Goal: Transaction & Acquisition: Purchase product/service

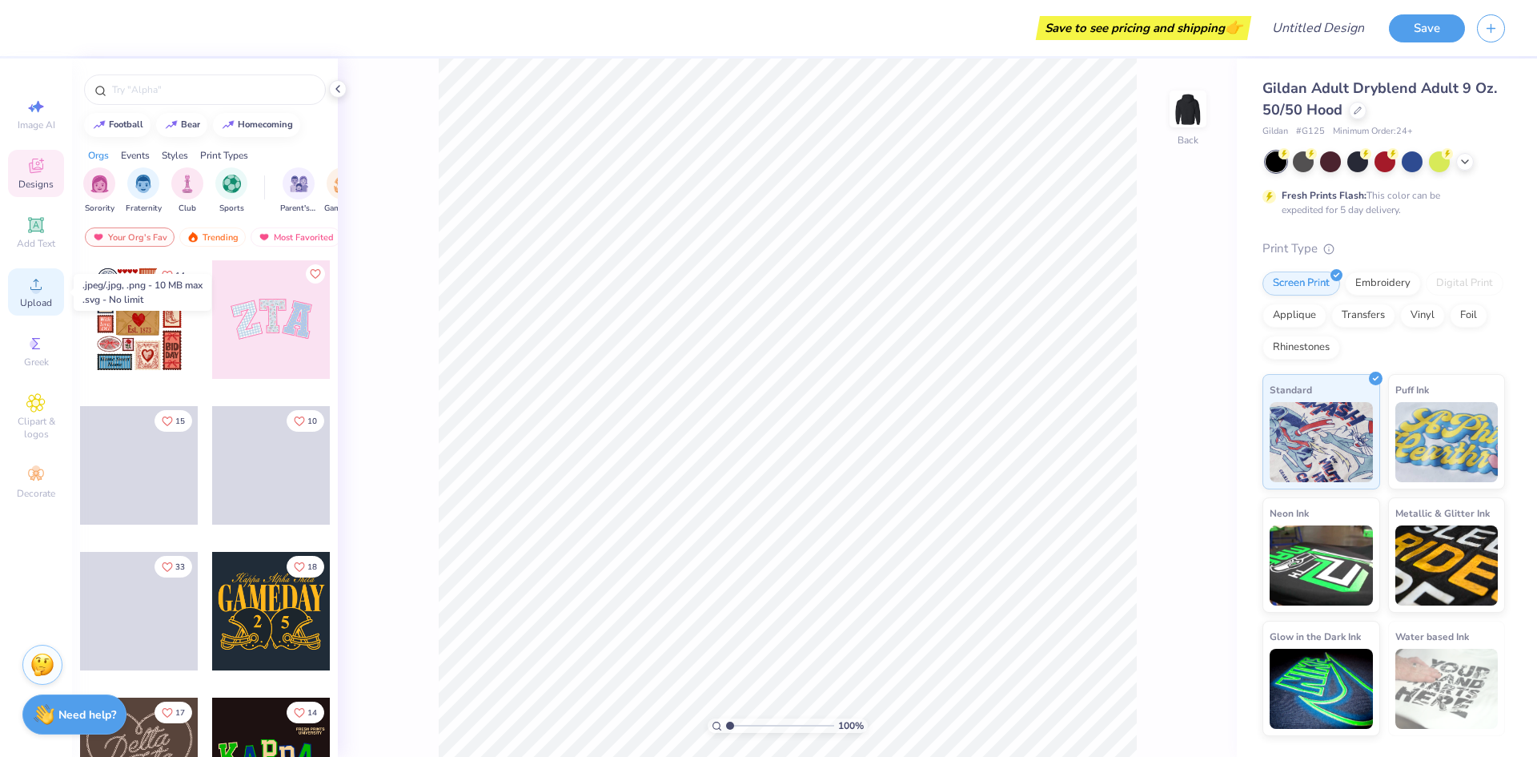
click at [30, 290] on icon at bounding box center [35, 284] width 19 height 19
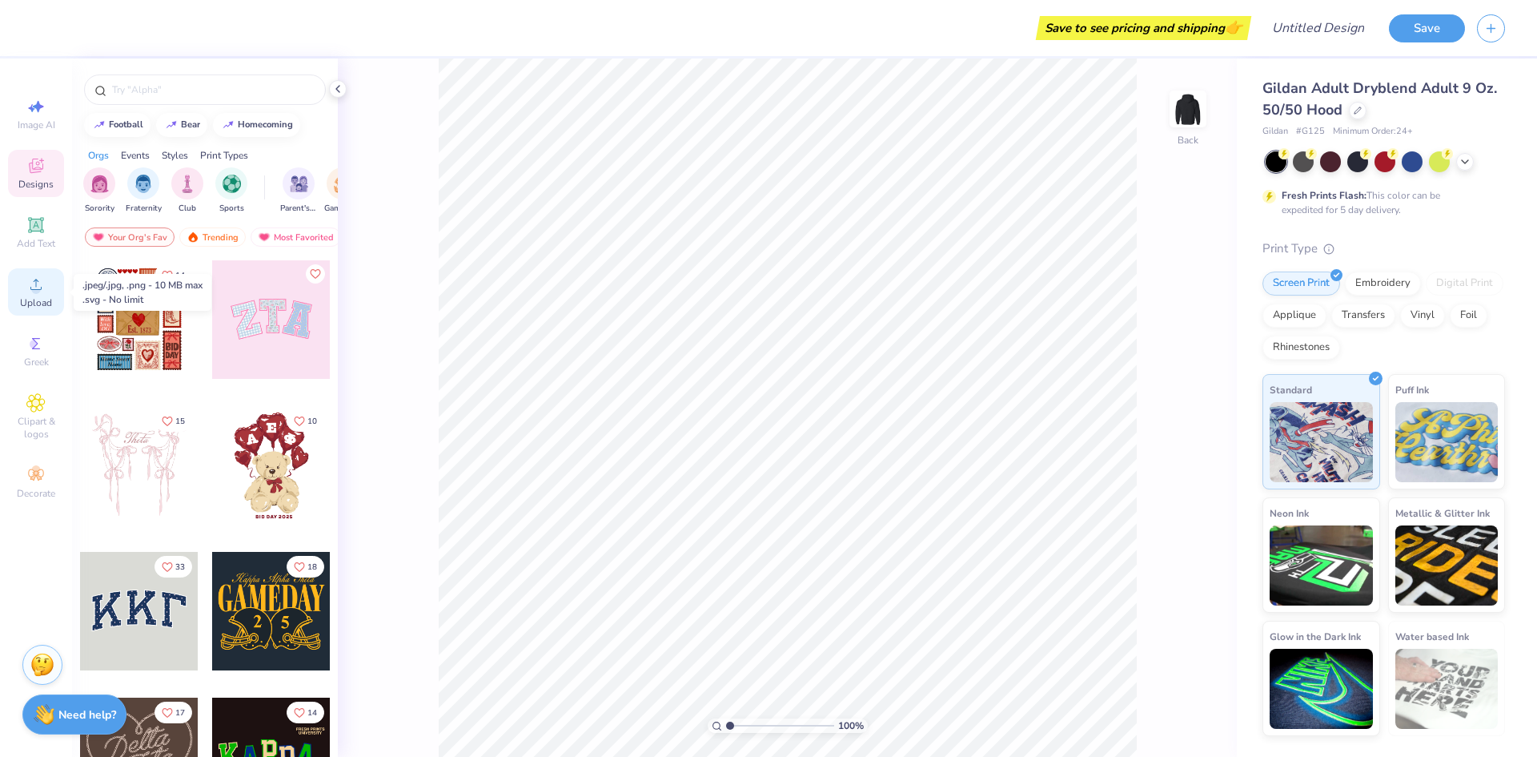
click at [36, 290] on icon at bounding box center [35, 284] width 11 height 11
click at [268, 459] on div at bounding box center [271, 465] width 118 height 118
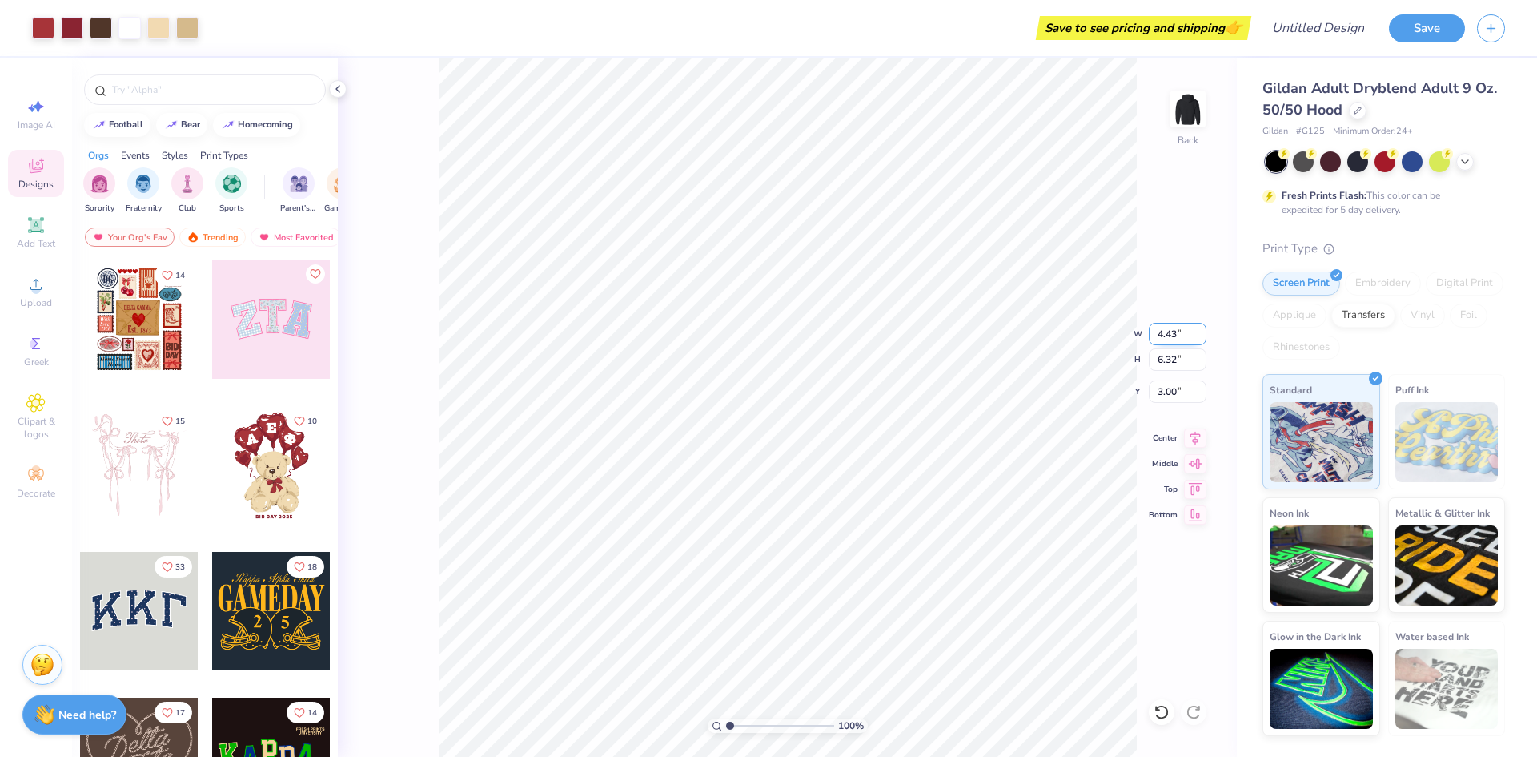
click at [1183, 333] on input "4.43" at bounding box center [1178, 334] width 58 height 22
type input "4"
type input "8.75"
type input "12.50"
type input "0.50"
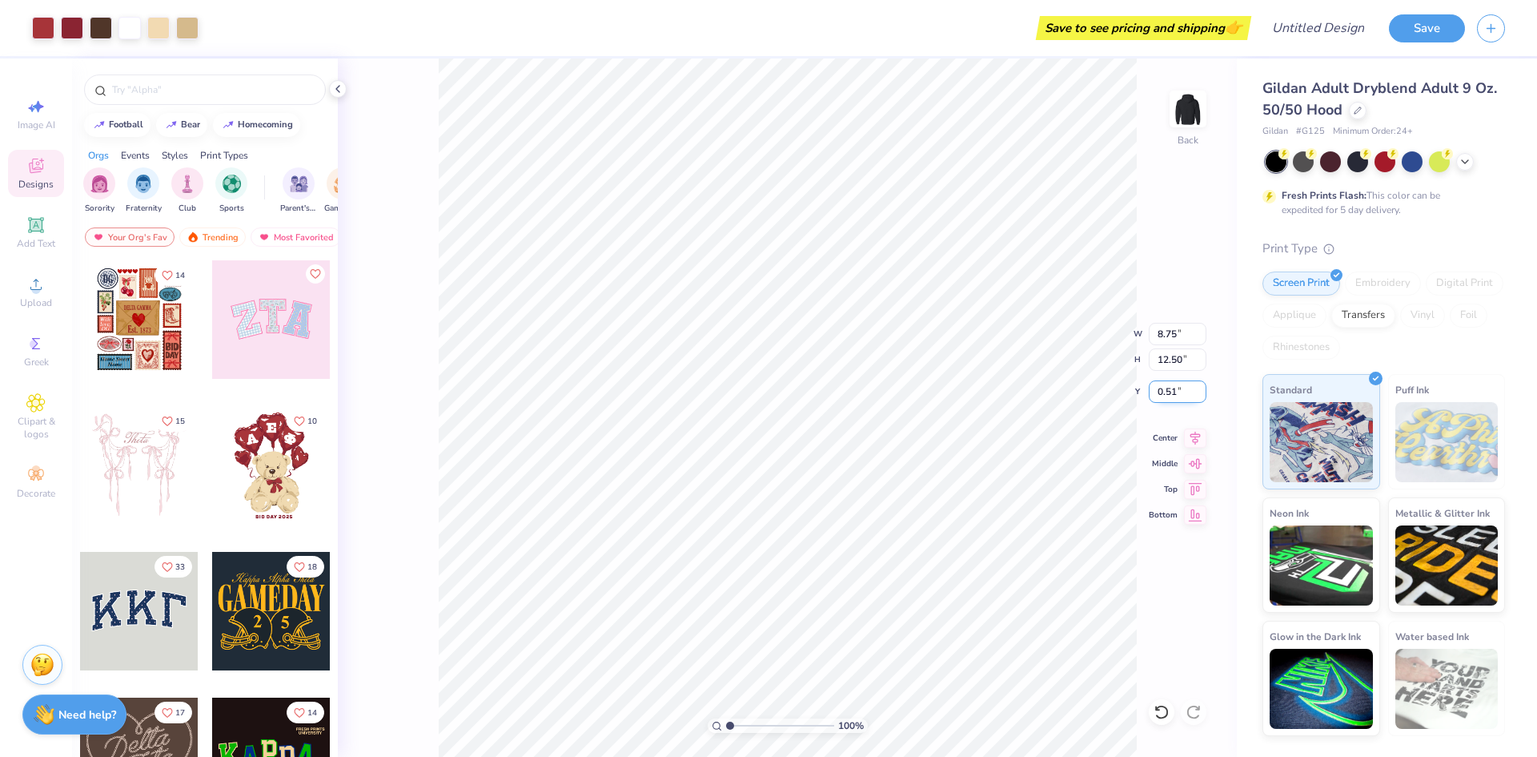
click at [1199, 388] on input "0.51" at bounding box center [1178, 391] width 58 height 22
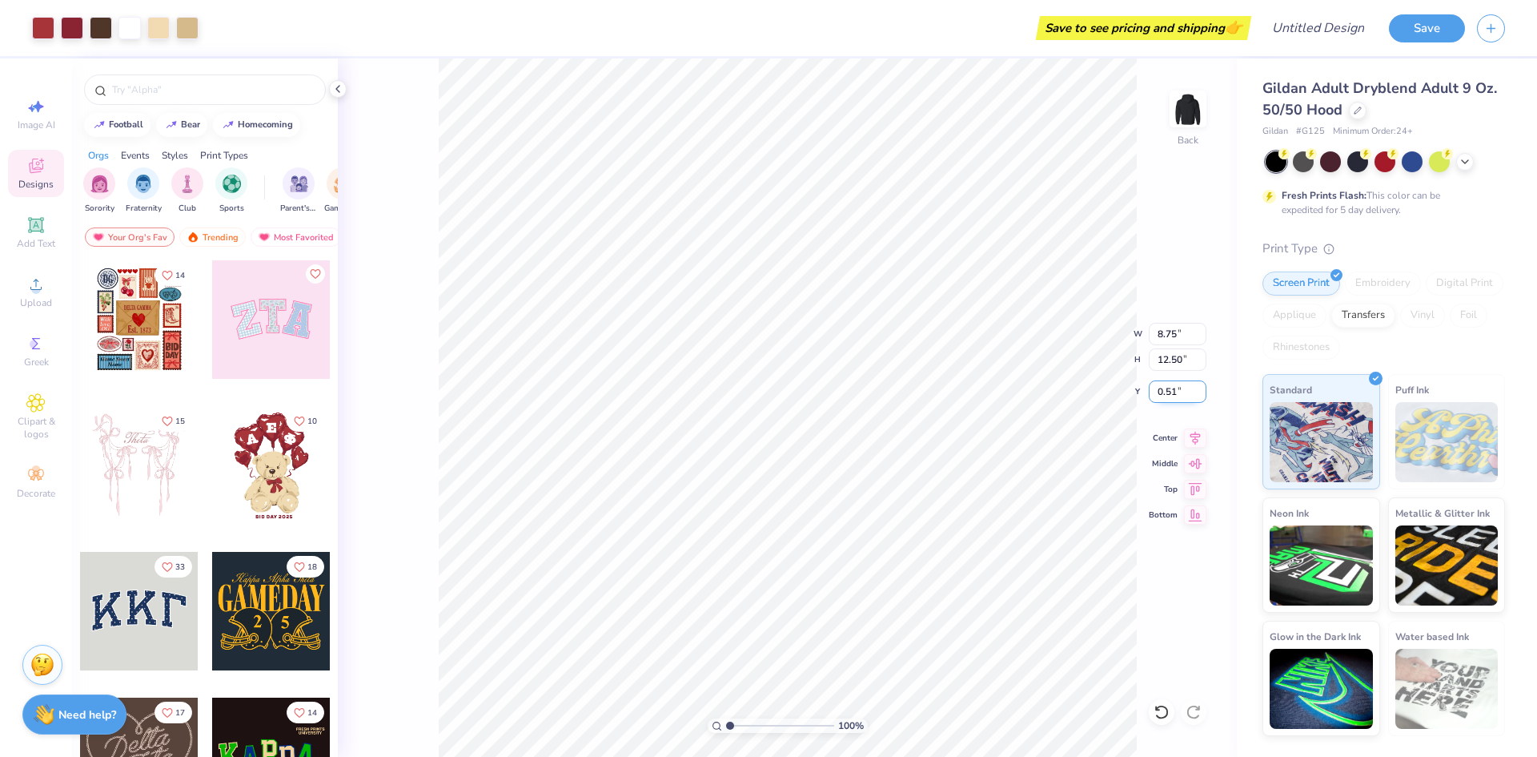
click at [1199, 388] on input "0.51" at bounding box center [1178, 391] width 58 height 22
click at [1148, 423] on div "100 % Back W 8.75 8.75 " H 12.50 12.50 " Y 0.51 0.51 " Center Middle Top Bottom" at bounding box center [787, 407] width 899 height 698
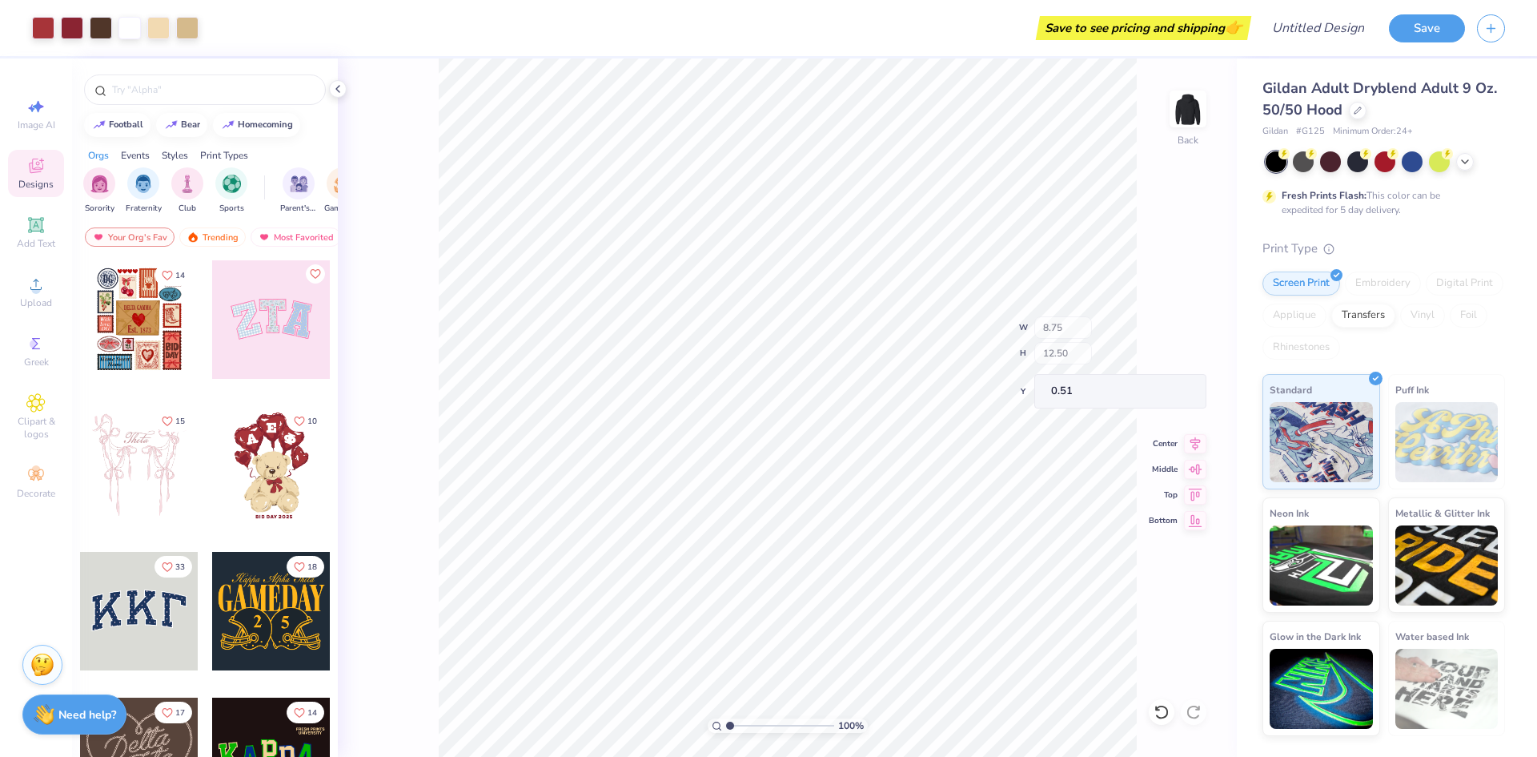
type input "0.50"
click at [1194, 434] on icon at bounding box center [1195, 435] width 10 height 14
click at [1411, 32] on button "Save" at bounding box center [1427, 26] width 76 height 28
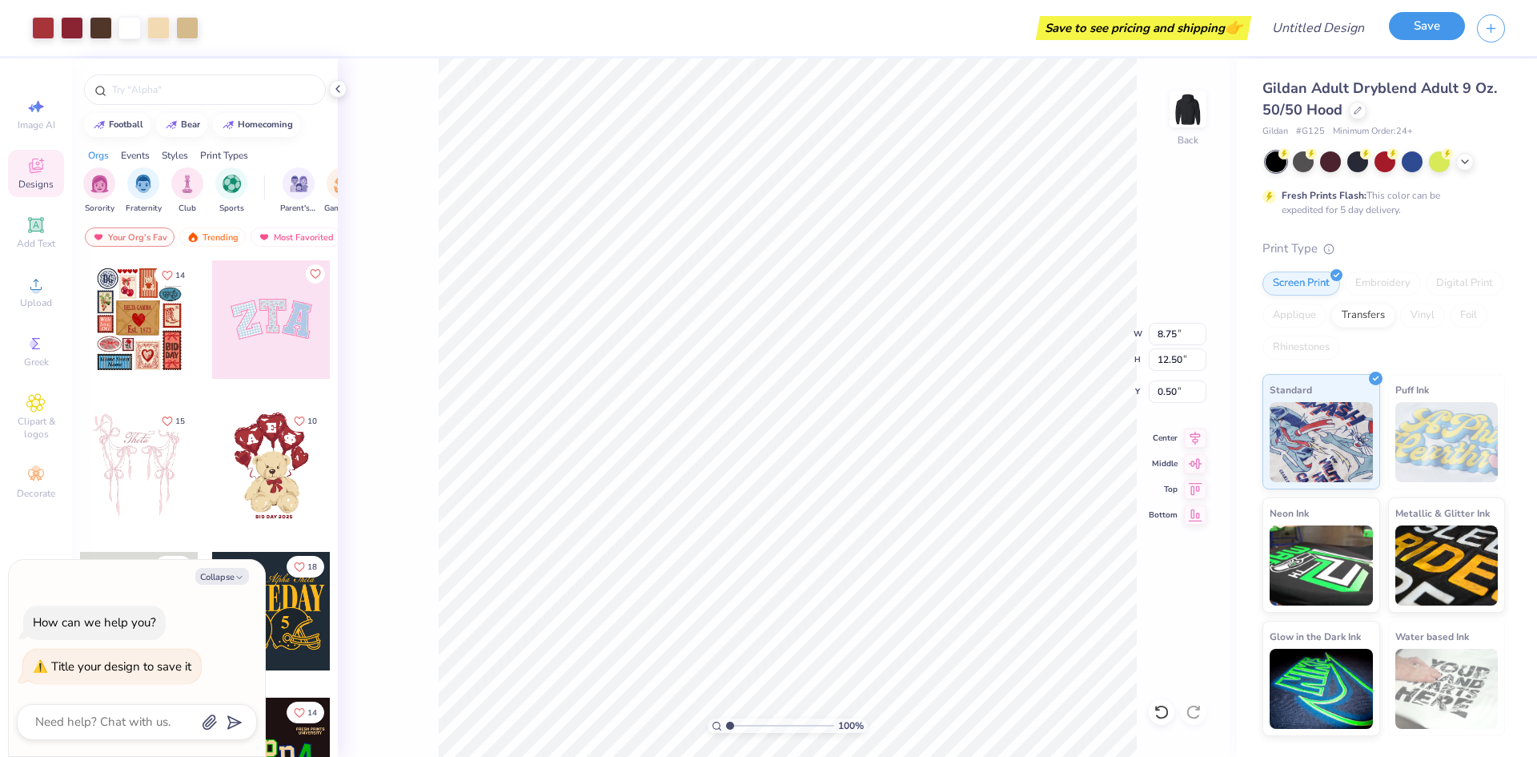
click at [1411, 32] on button "Save" at bounding box center [1427, 26] width 76 height 28
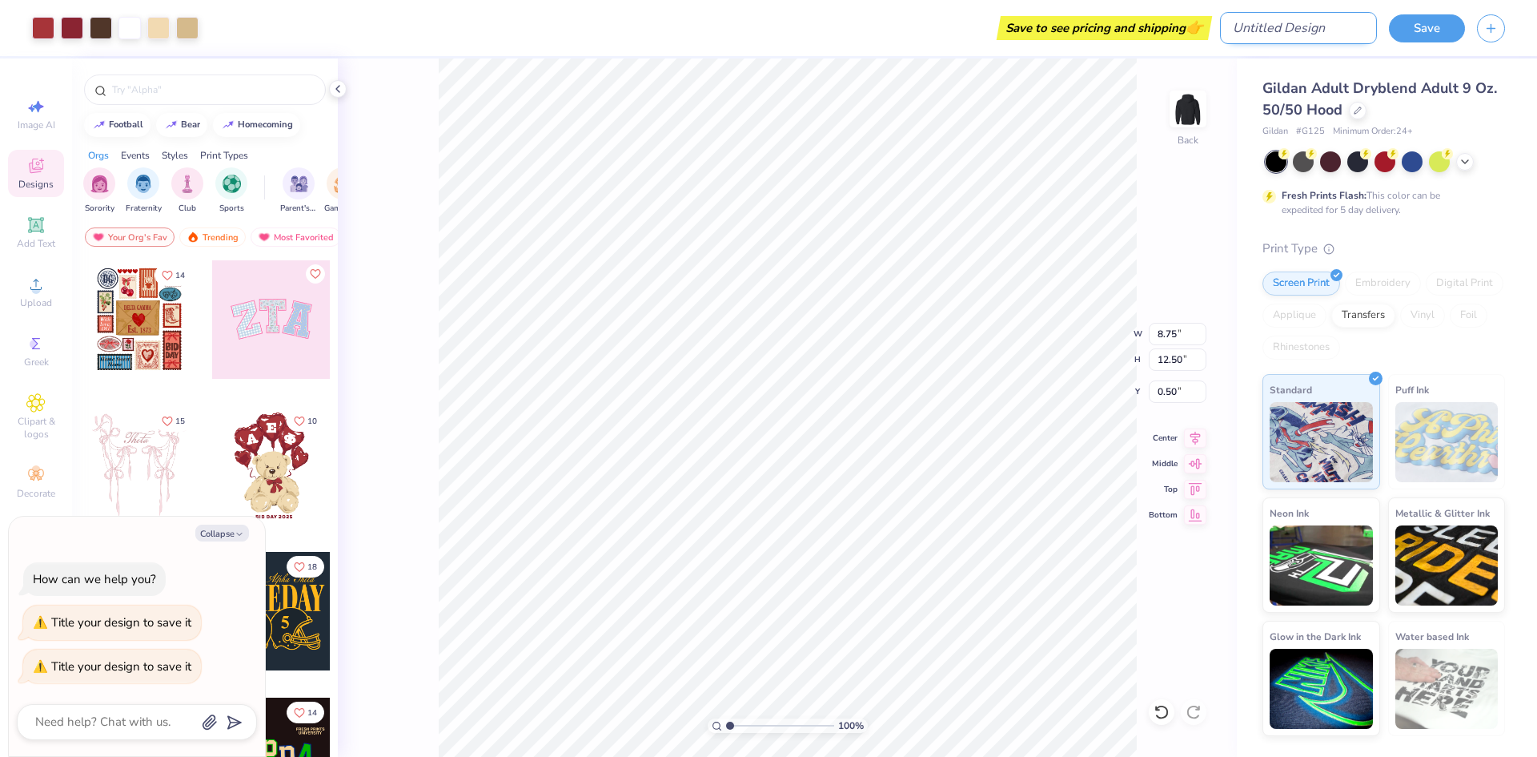
type textarea "x"
click at [1326, 30] on input "Design Title" at bounding box center [1298, 28] width 157 height 32
type input "te"
type textarea "x"
type input "tes"
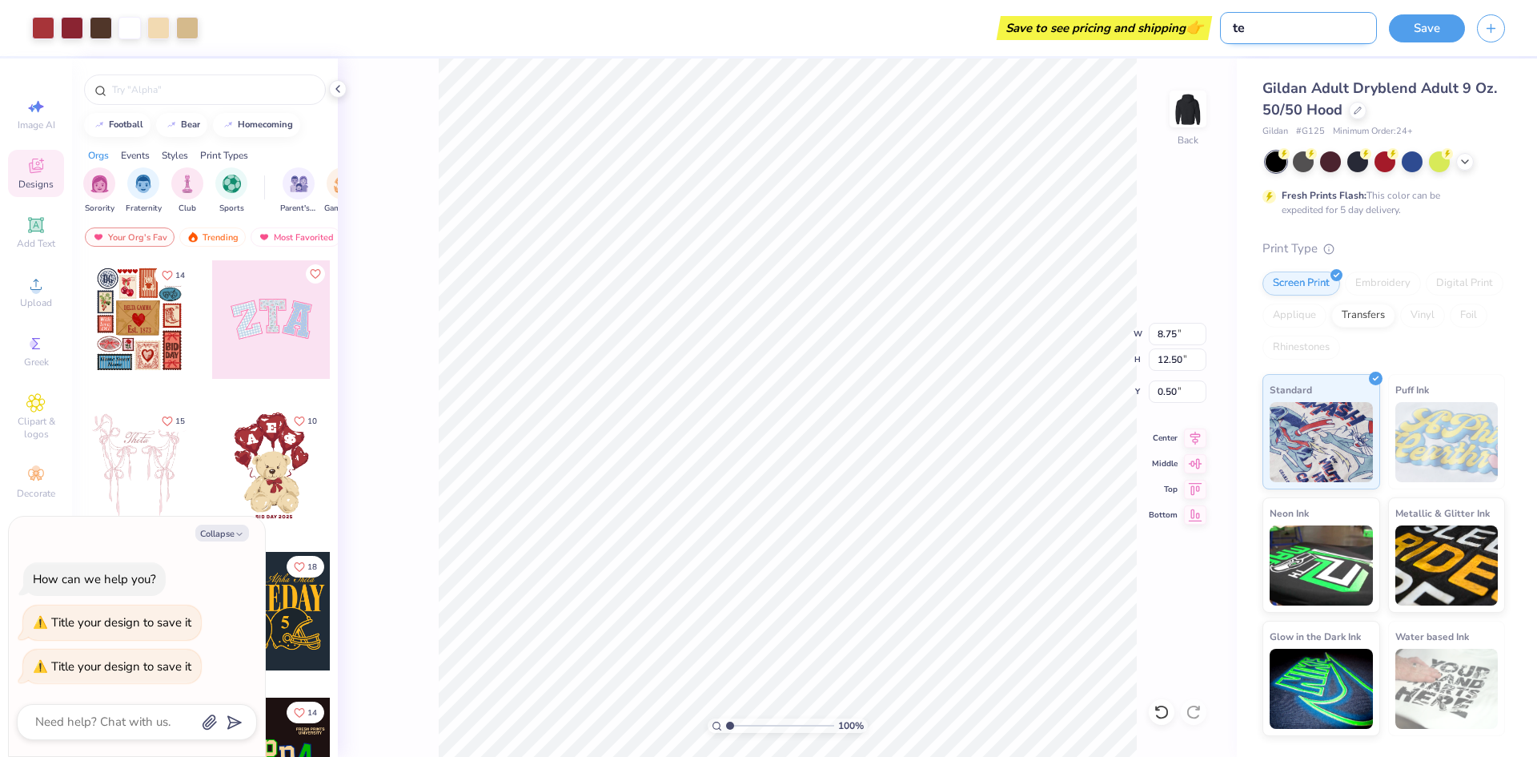
type textarea "x"
type input "test"
type textarea "x"
type input "test"
click at [1409, 24] on button "Save" at bounding box center [1427, 26] width 76 height 28
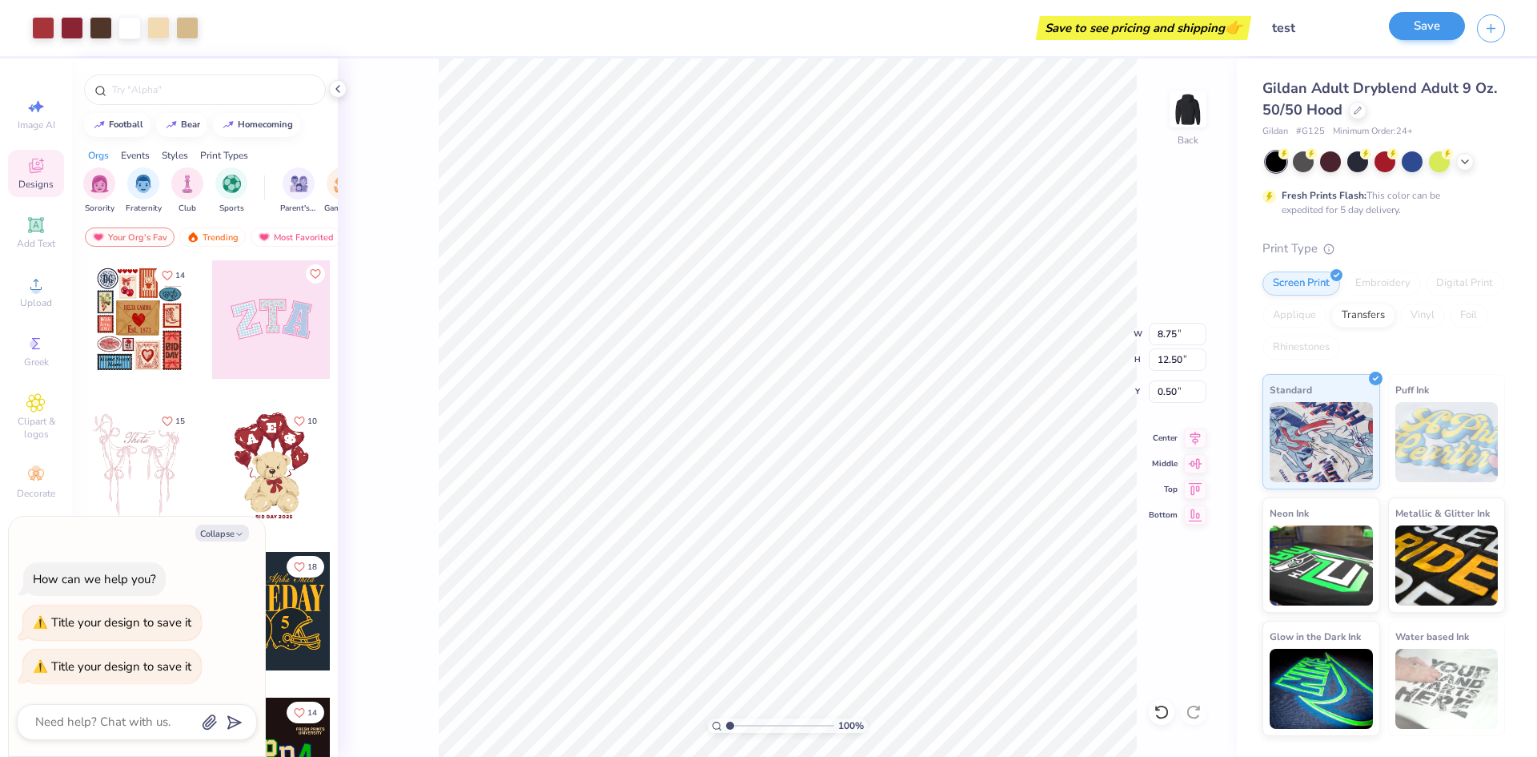
type textarea "x"
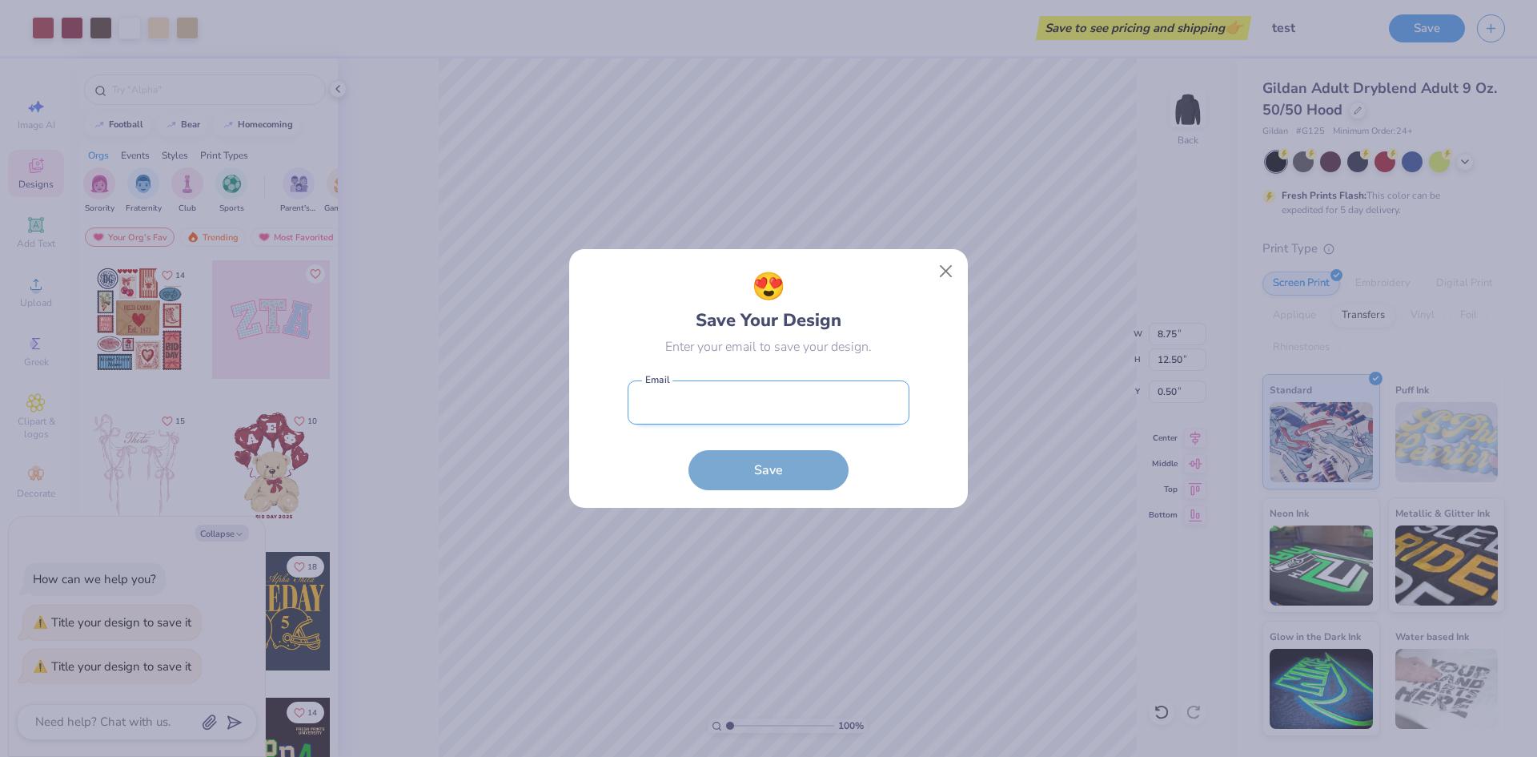
click at [816, 414] on input "email" at bounding box center [769, 402] width 282 height 44
type input "[EMAIL_ADDRESS][DOMAIN_NAME]"
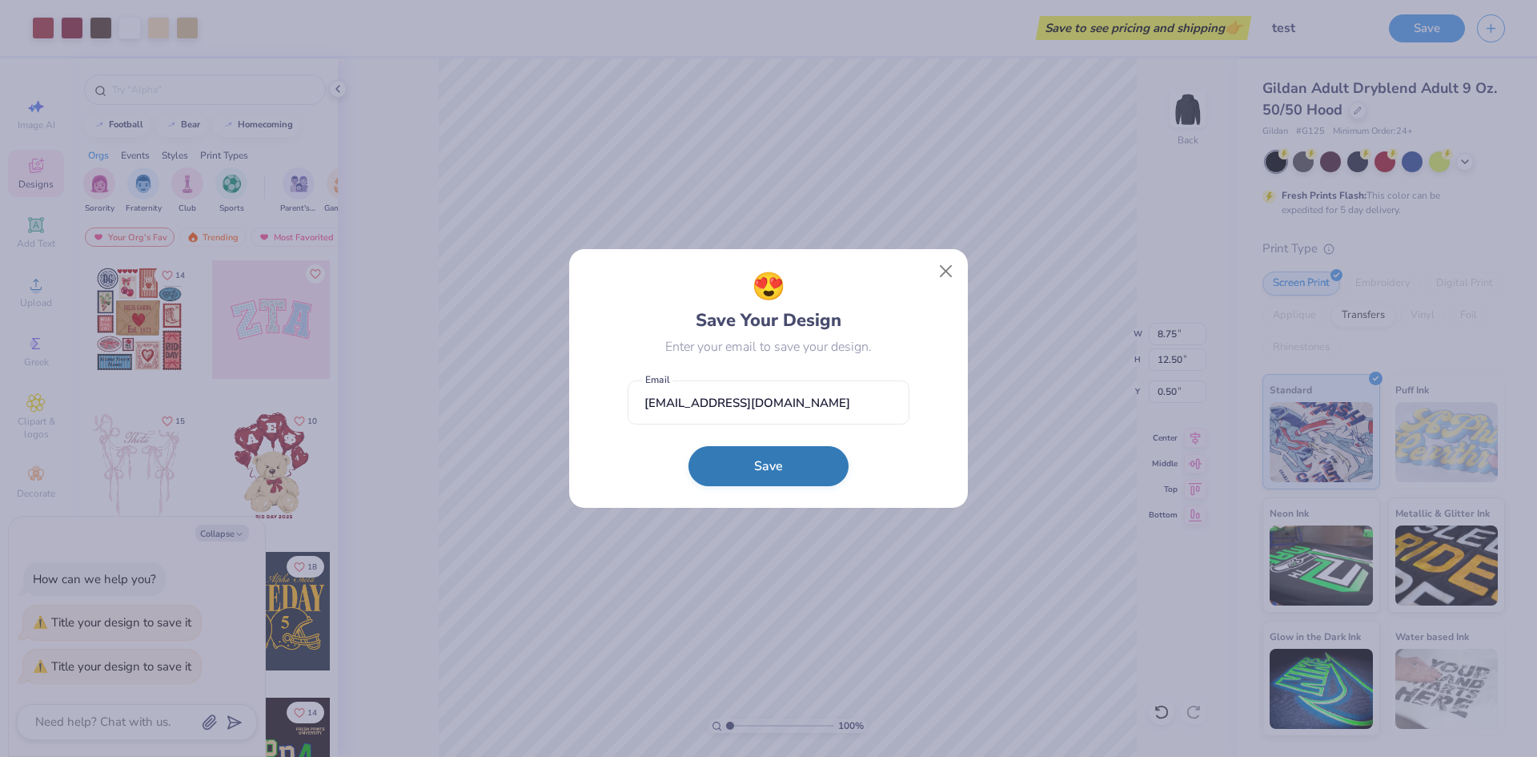
click at [789, 480] on button "Save" at bounding box center [768, 466] width 160 height 40
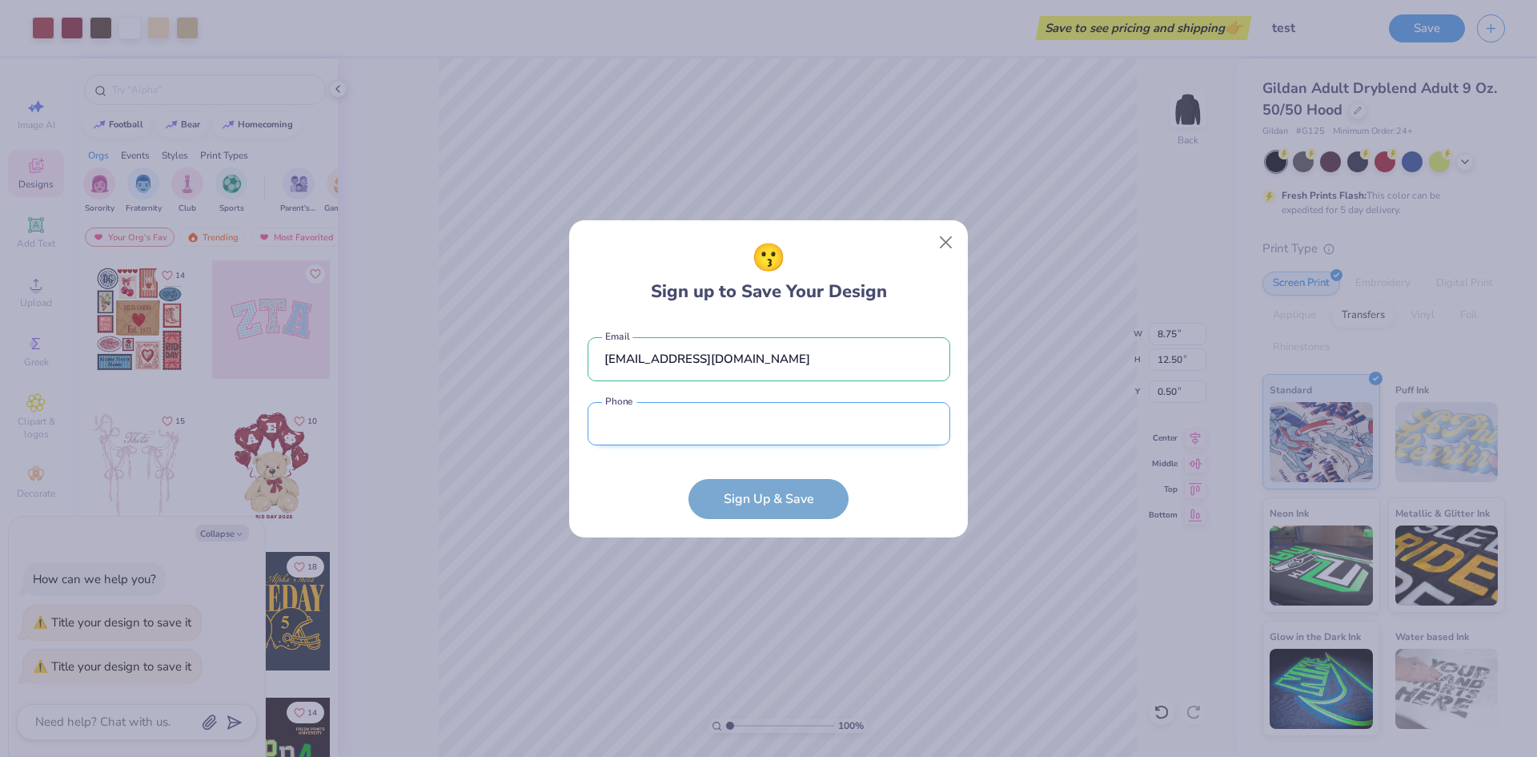
click at [806, 423] on input "tel" at bounding box center [769, 424] width 363 height 44
type input "[PHONE_NUMBER]"
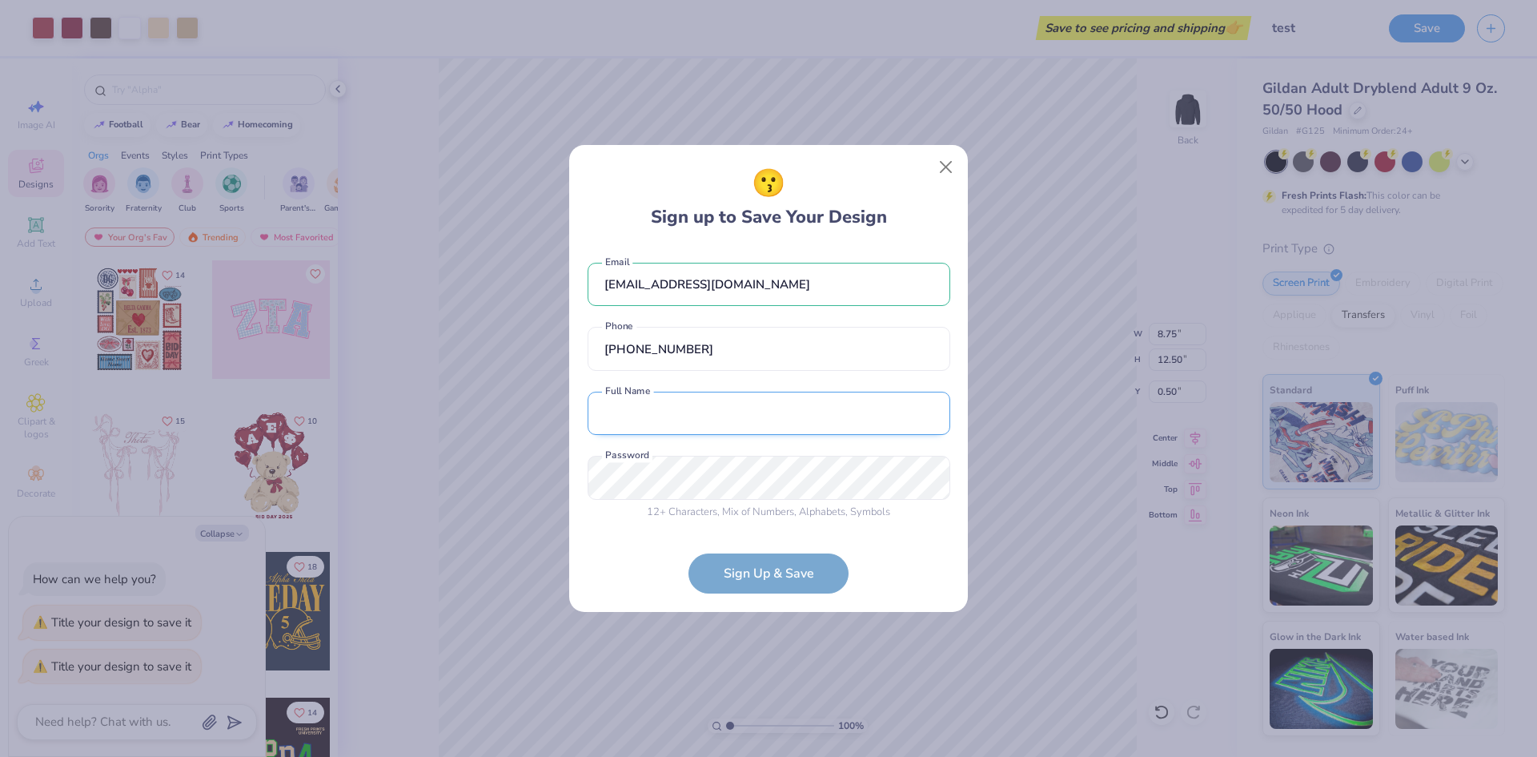
click at [756, 413] on input "text" at bounding box center [769, 413] width 363 height 44
type input "[PERSON_NAME]"
click at [578, 468] on div "😗 Sign up to Save Your Design [EMAIL_ADDRESS][DOMAIN_NAME] Email [PHONE_NUMBER]…" at bounding box center [768, 378] width 399 height 467
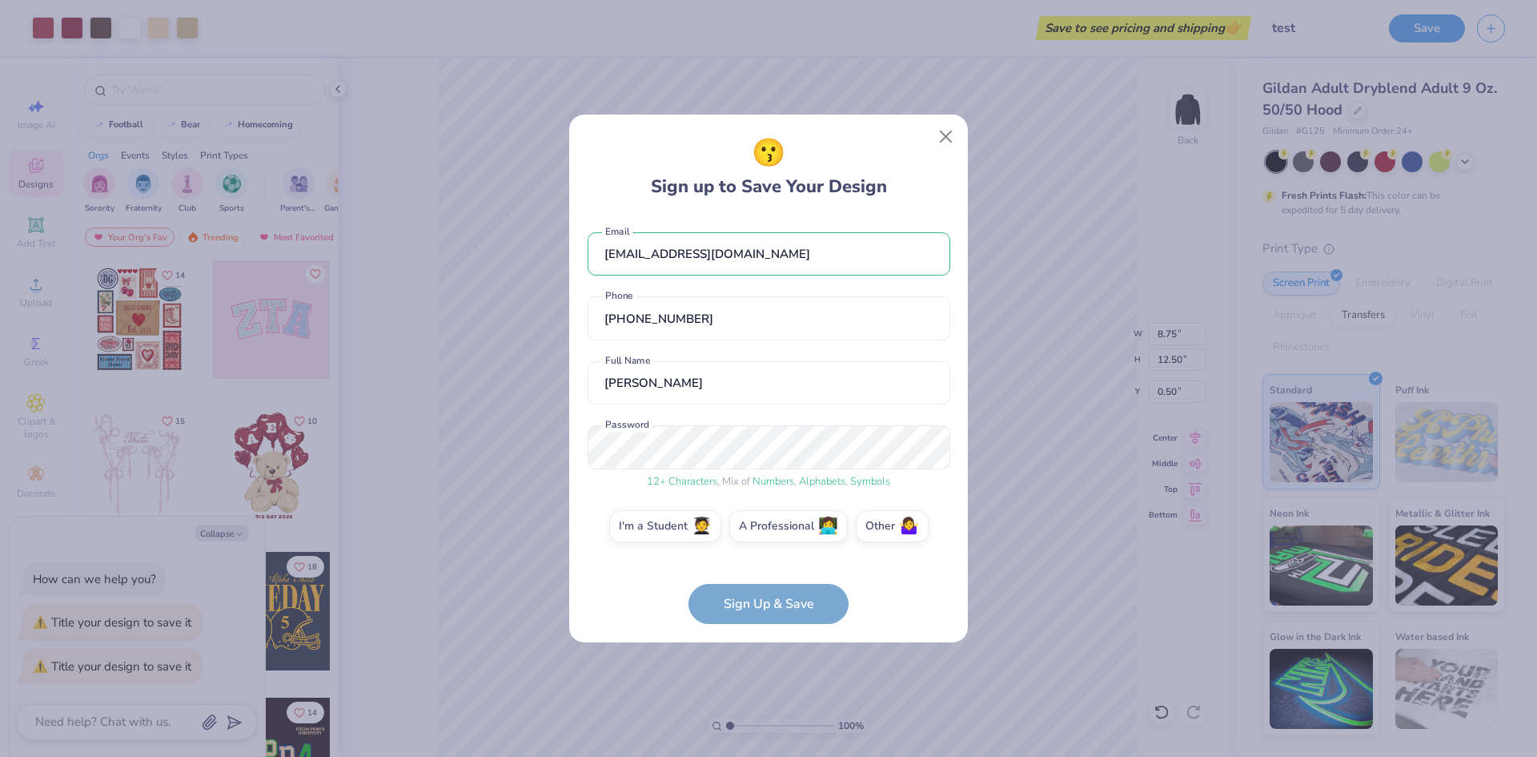
click at [749, 608] on form "[EMAIL_ADDRESS][DOMAIN_NAME] Email [PHONE_NUMBER] Phone [PERSON_NAME] Full Name…" at bounding box center [769, 420] width 363 height 408
click at [774, 597] on form "[EMAIL_ADDRESS][DOMAIN_NAME] Email [PHONE_NUMBER] Phone [PERSON_NAME] Full Name…" at bounding box center [769, 420] width 363 height 408
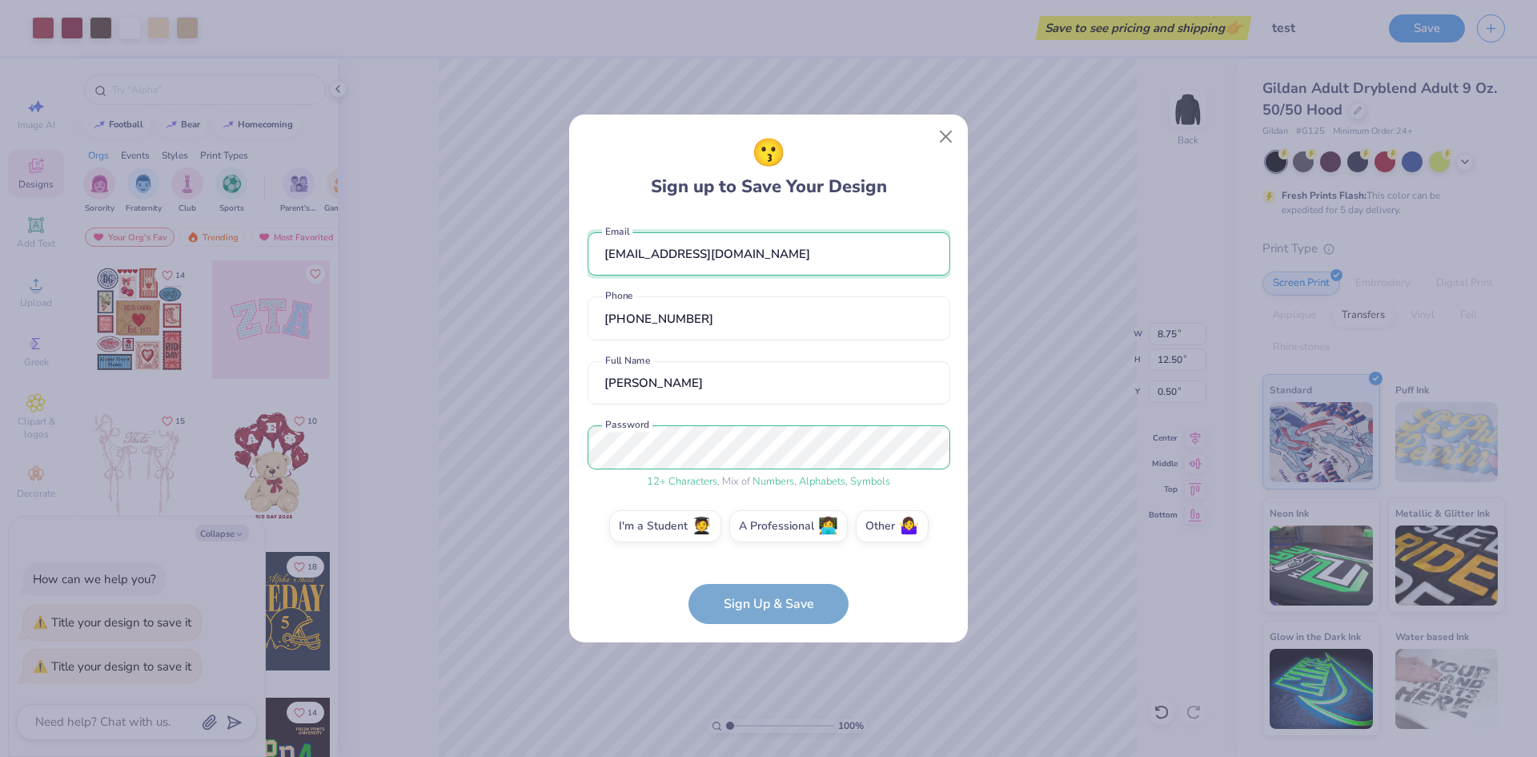
click at [793, 244] on input "[EMAIL_ADDRESS][DOMAIN_NAME]" at bounding box center [769, 254] width 363 height 44
click at [773, 607] on form "[EMAIL_ADDRESS][DOMAIN_NAME] Email [PHONE_NUMBER] Phone [PERSON_NAME] Full Name…" at bounding box center [769, 420] width 363 height 408
click at [771, 605] on form "[EMAIL_ADDRESS][DOMAIN_NAME] Email [PHONE_NUMBER] Phone [PERSON_NAME] Full Name…" at bounding box center [769, 420] width 363 height 408
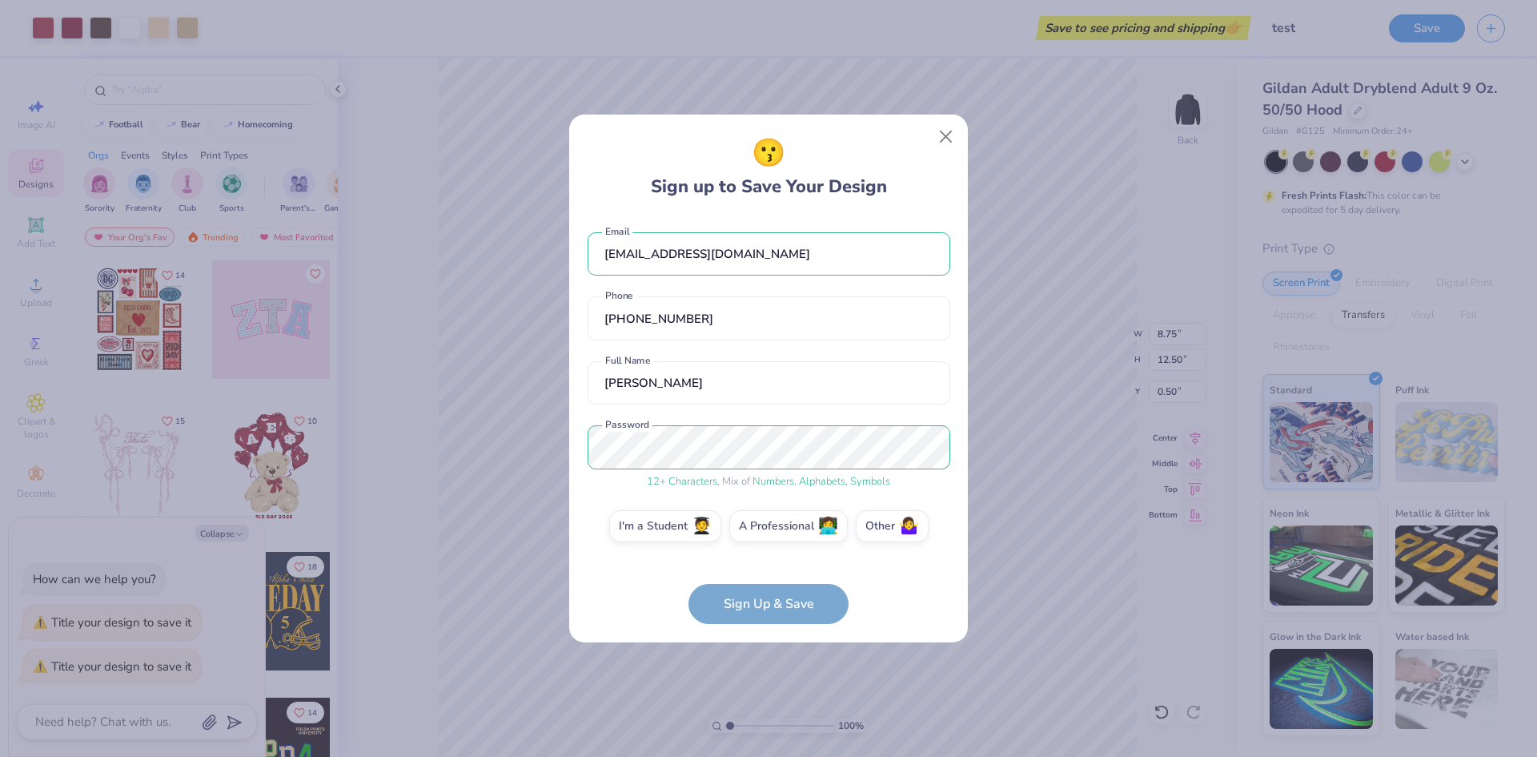
click at [771, 605] on form "[EMAIL_ADDRESS][DOMAIN_NAME] Email [PHONE_NUMBER] Phone [PERSON_NAME] Full Name…" at bounding box center [769, 420] width 363 height 408
click at [905, 520] on span "🤷‍♀️" at bounding box center [909, 524] width 20 height 18
click at [774, 525] on input "Other 🤷‍♀️" at bounding box center [769, 530] width 10 height 10
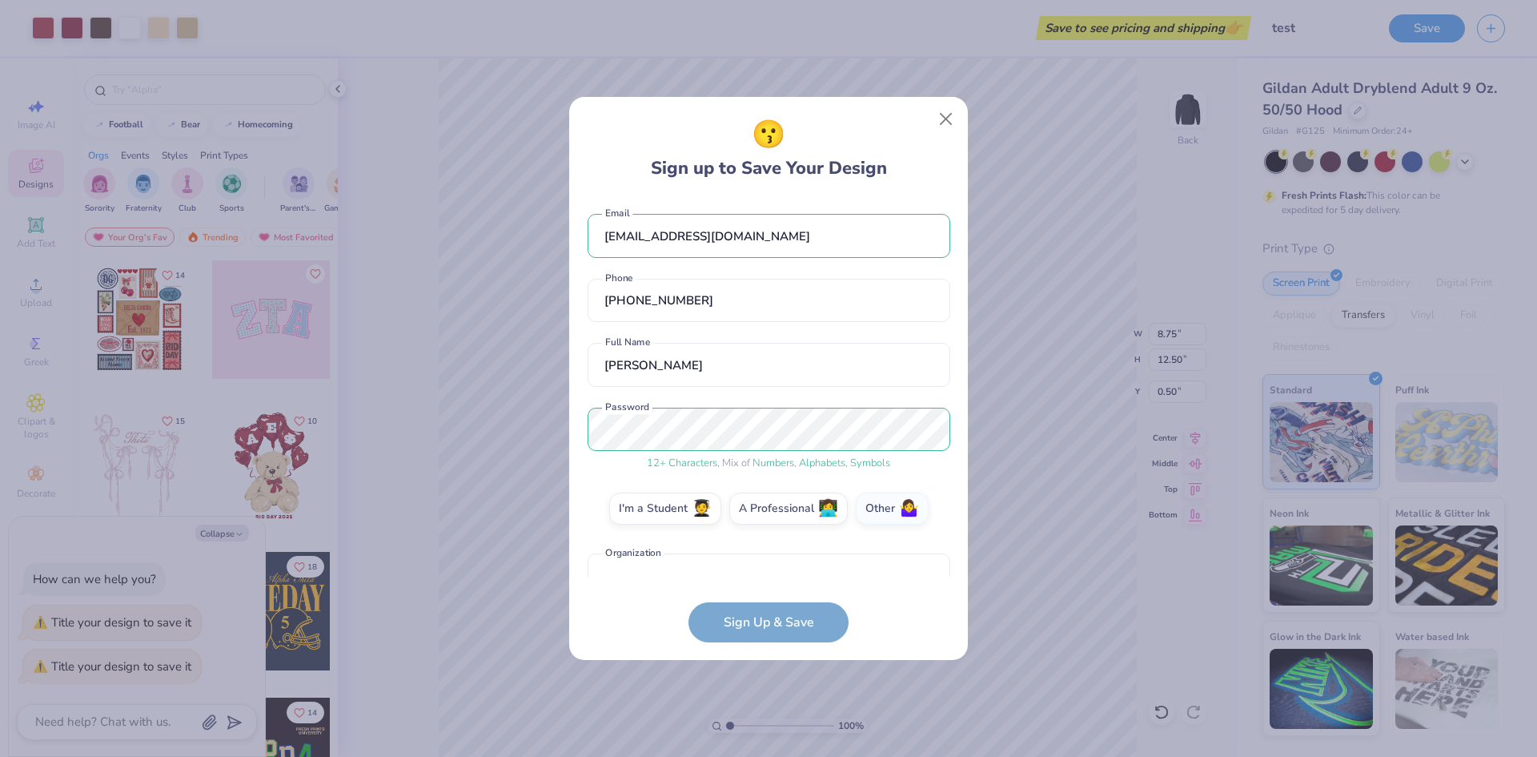
scroll to position [28, 0]
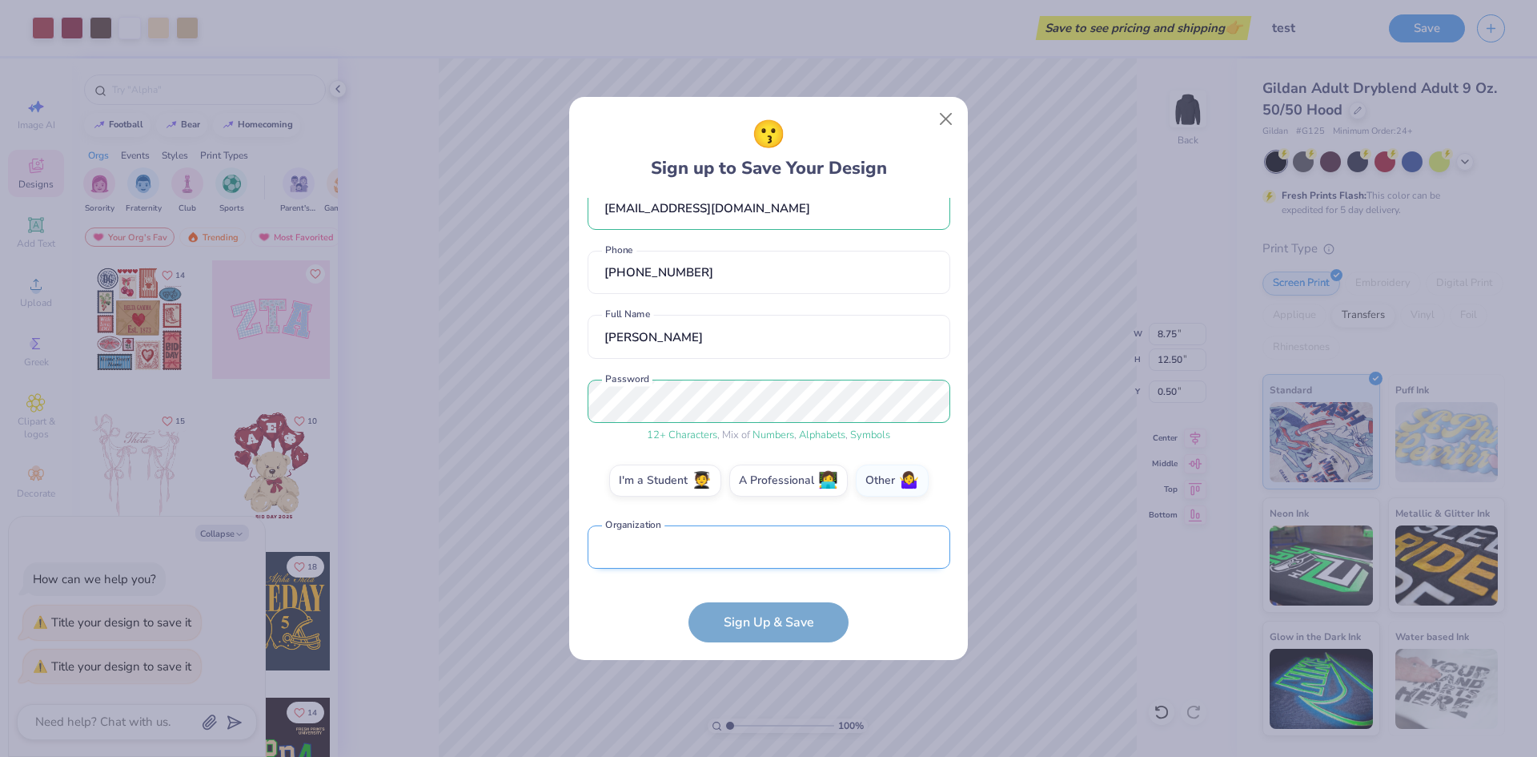
click at [746, 552] on input "text" at bounding box center [769, 547] width 363 height 44
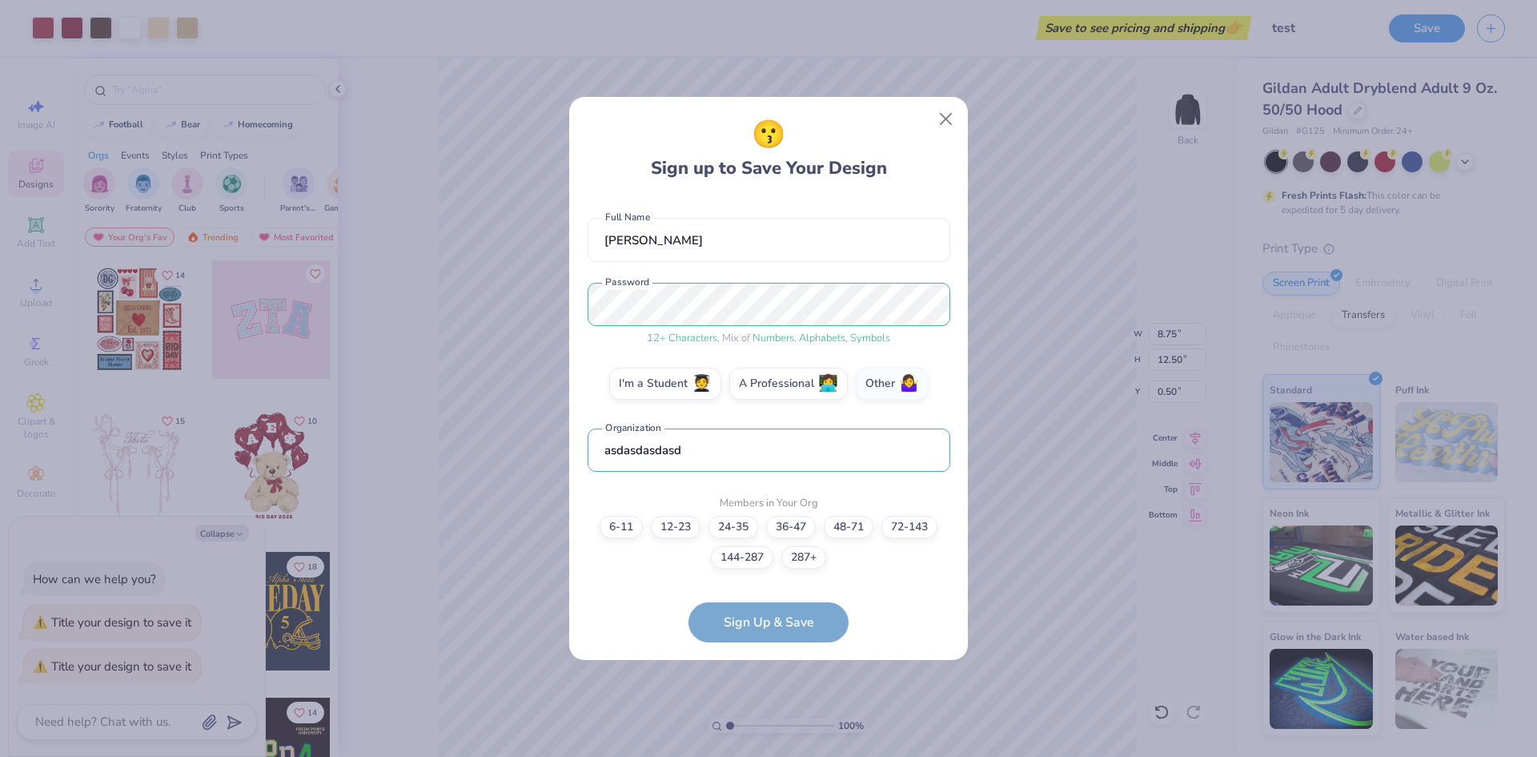
type input "asdasdasdasd"
click at [798, 626] on form "[EMAIL_ADDRESS][DOMAIN_NAME] Email [PHONE_NUMBER] Phone [PERSON_NAME] Full Name…" at bounding box center [769, 420] width 363 height 444
click at [631, 523] on label "6-11" at bounding box center [621, 524] width 43 height 22
click at [764, 661] on input "6-11" at bounding box center [769, 666] width 10 height 10
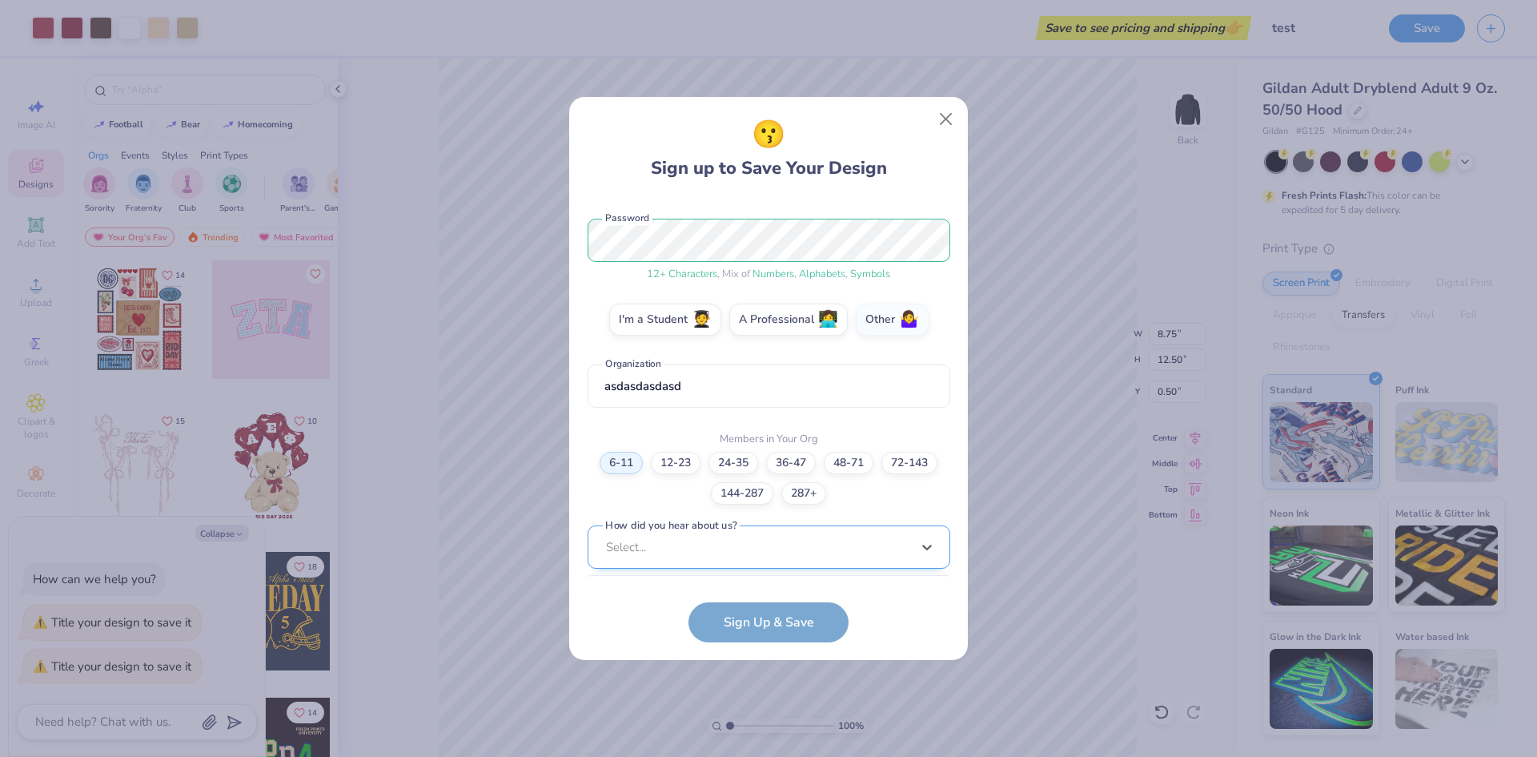
click at [749, 541] on div "option Word of Mouth focused, 8 of 15. 15 results available. Use Up and Down to…" at bounding box center [769, 671] width 363 height 292
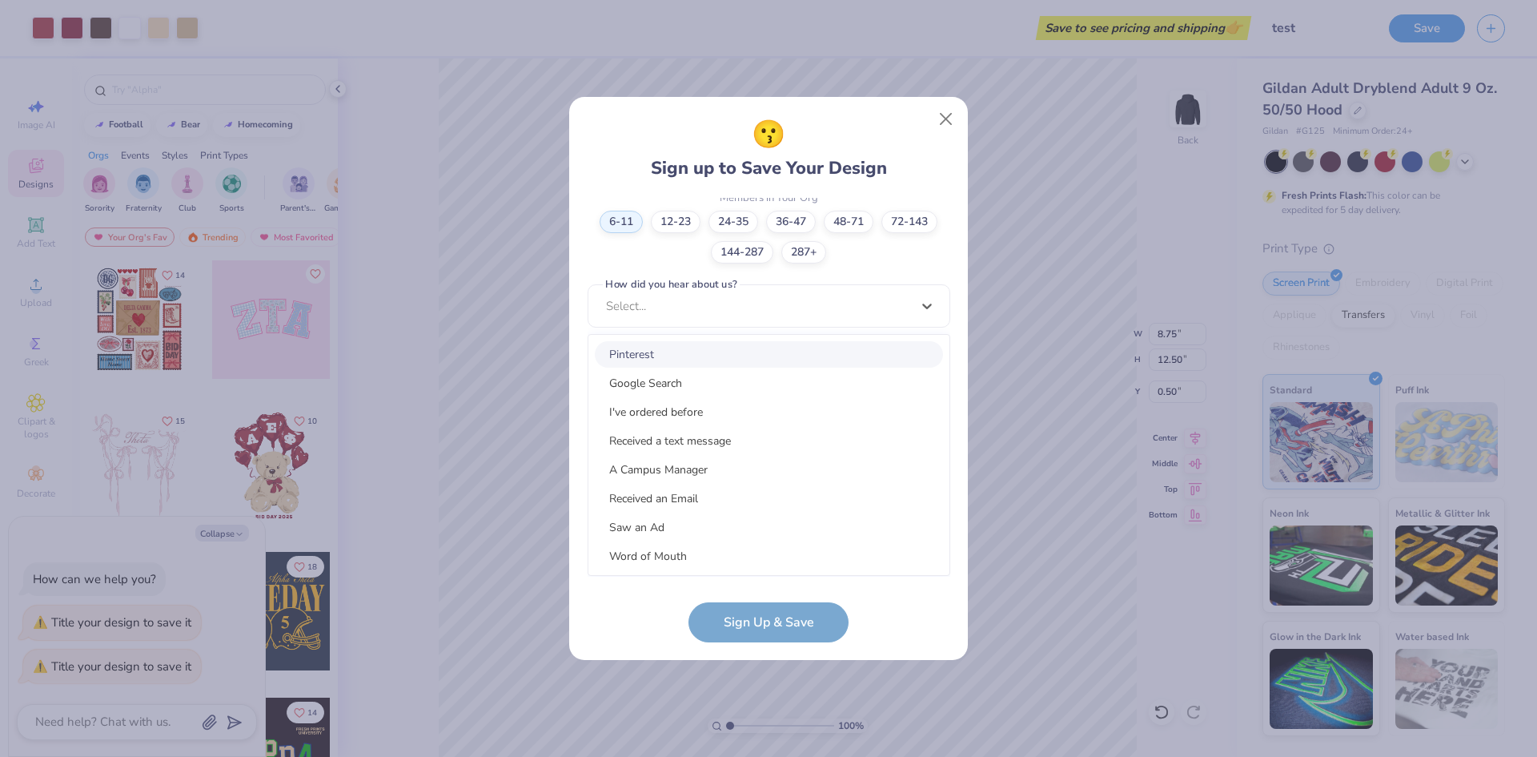
click at [682, 365] on div "Pinterest" at bounding box center [769, 354] width 348 height 26
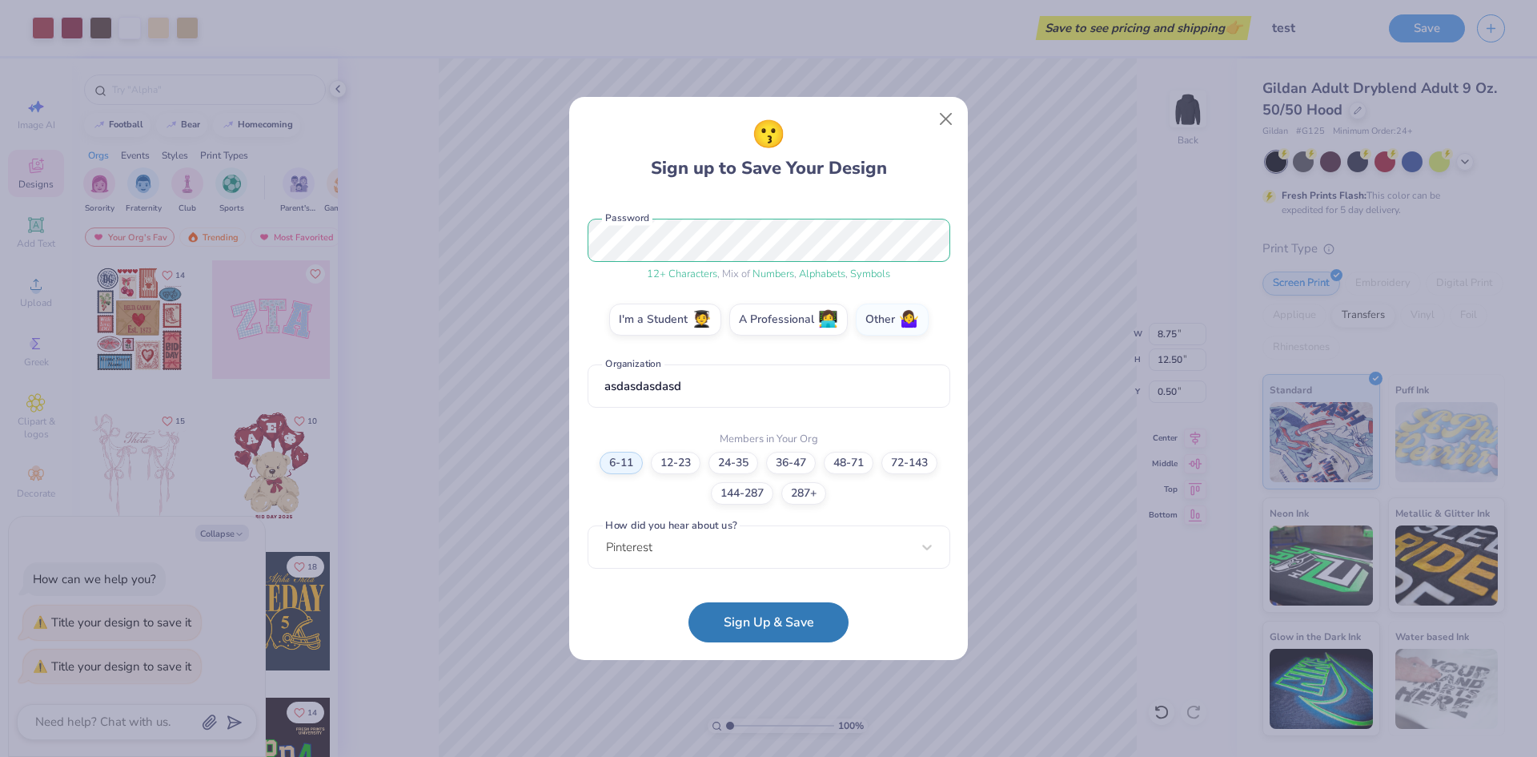
scroll to position [189, 0]
click at [796, 620] on button "Sign Up & Save" at bounding box center [768, 618] width 160 height 40
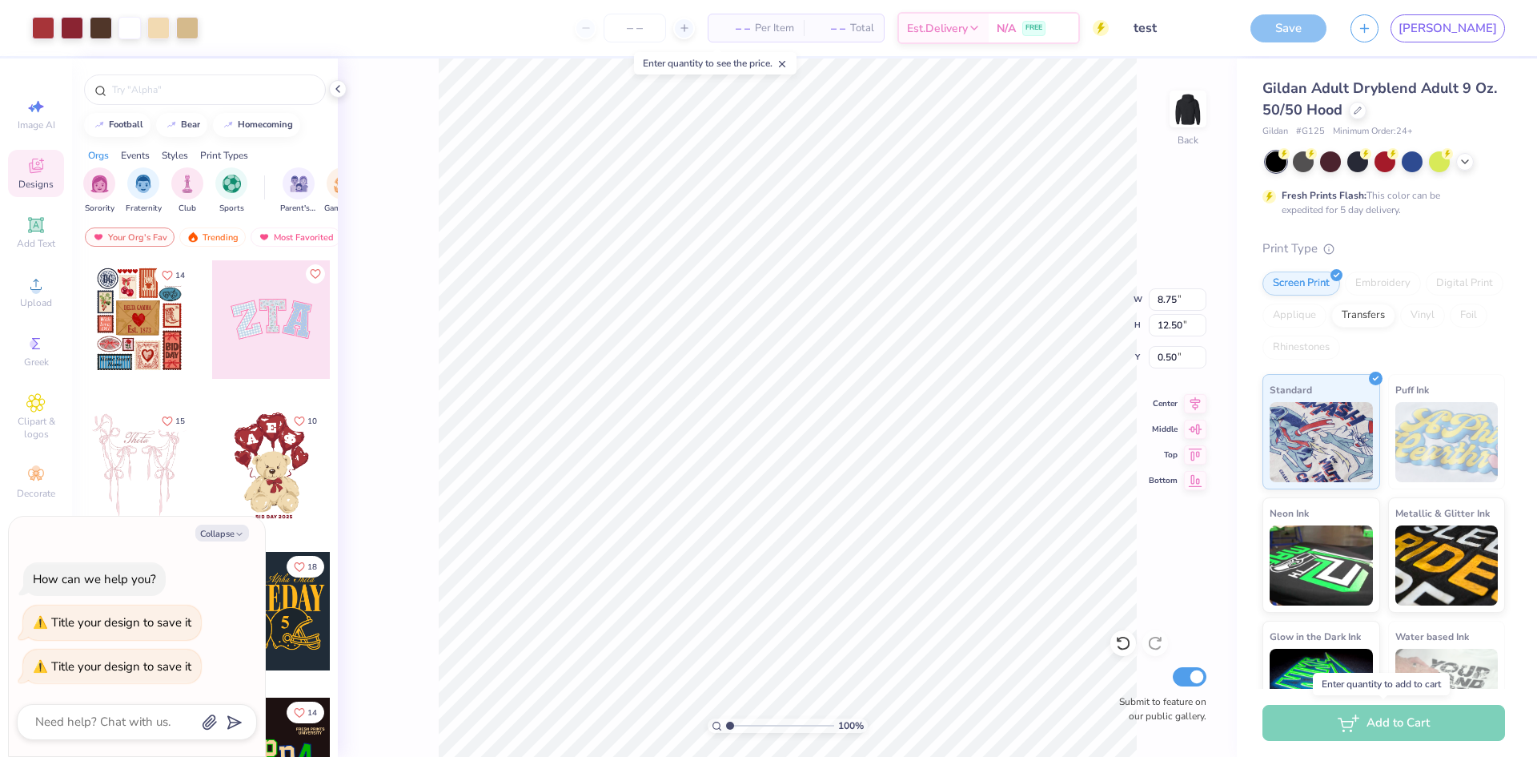
click at [1382, 723] on div "Add to Cart" at bounding box center [1383, 722] width 243 height 36
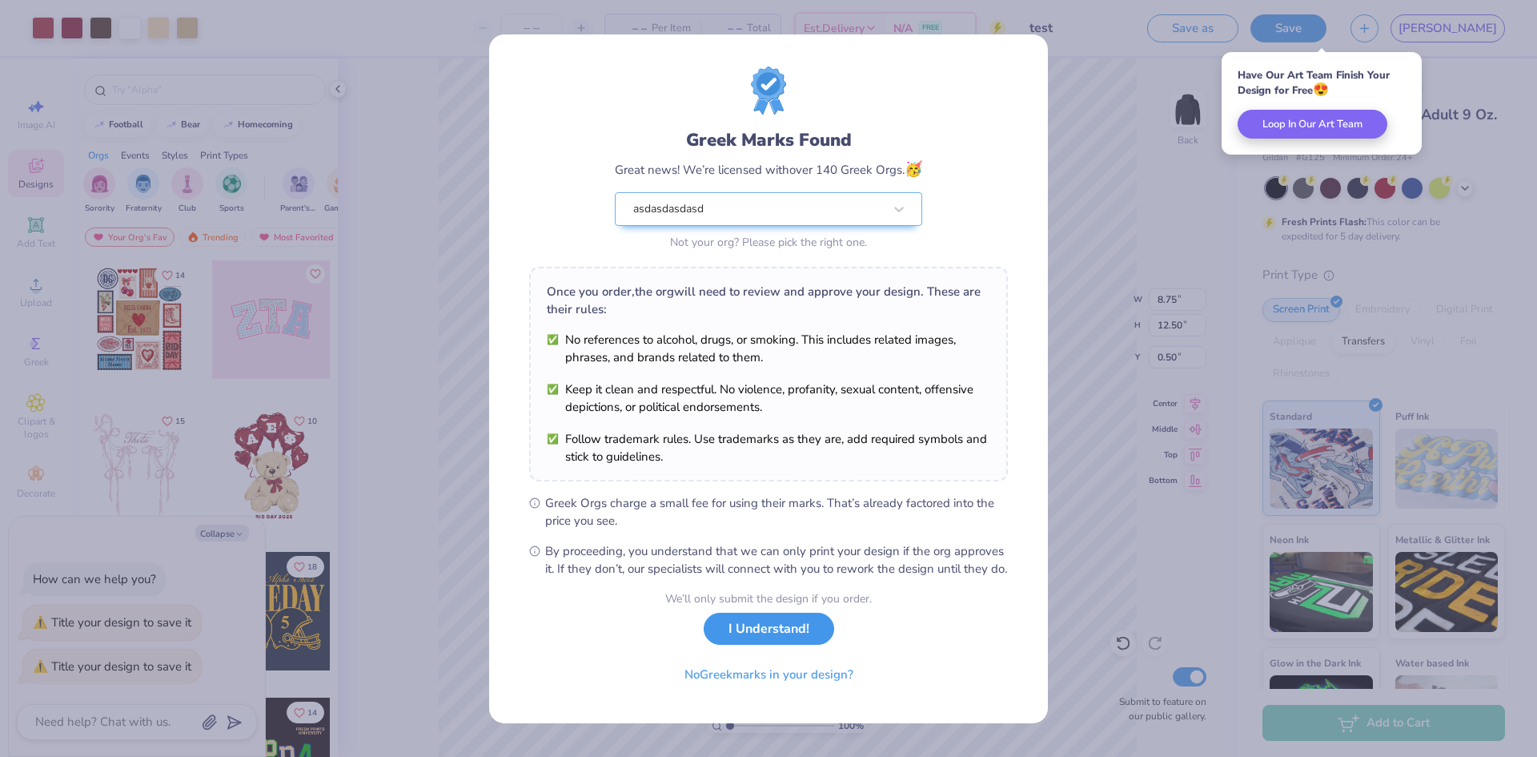
click at [764, 640] on button "I Understand!" at bounding box center [769, 628] width 130 height 33
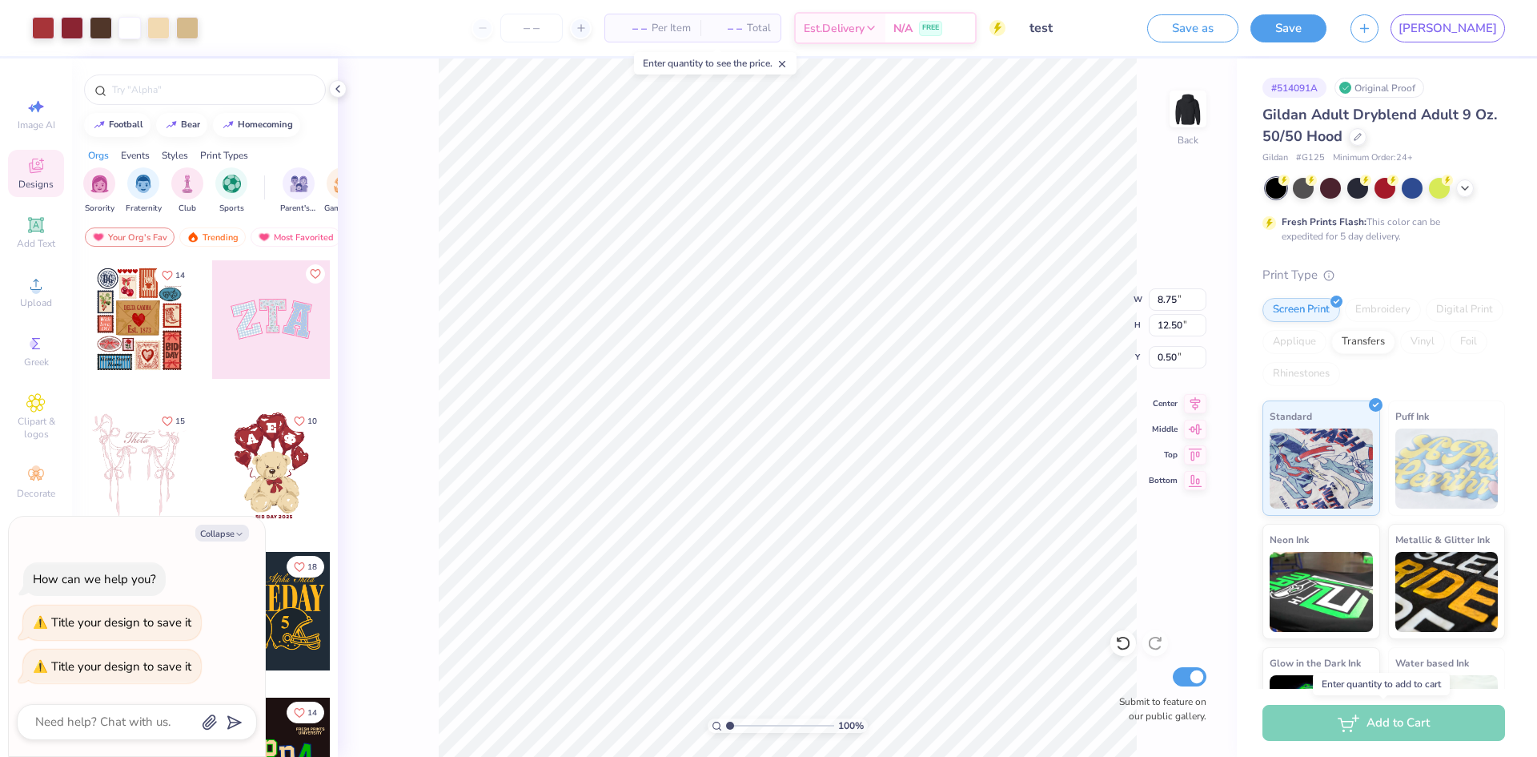
type textarea "x"
click at [1367, 718] on div "Add to Cart" at bounding box center [1383, 722] width 243 height 36
click at [587, 30] on icon at bounding box center [581, 27] width 11 height 11
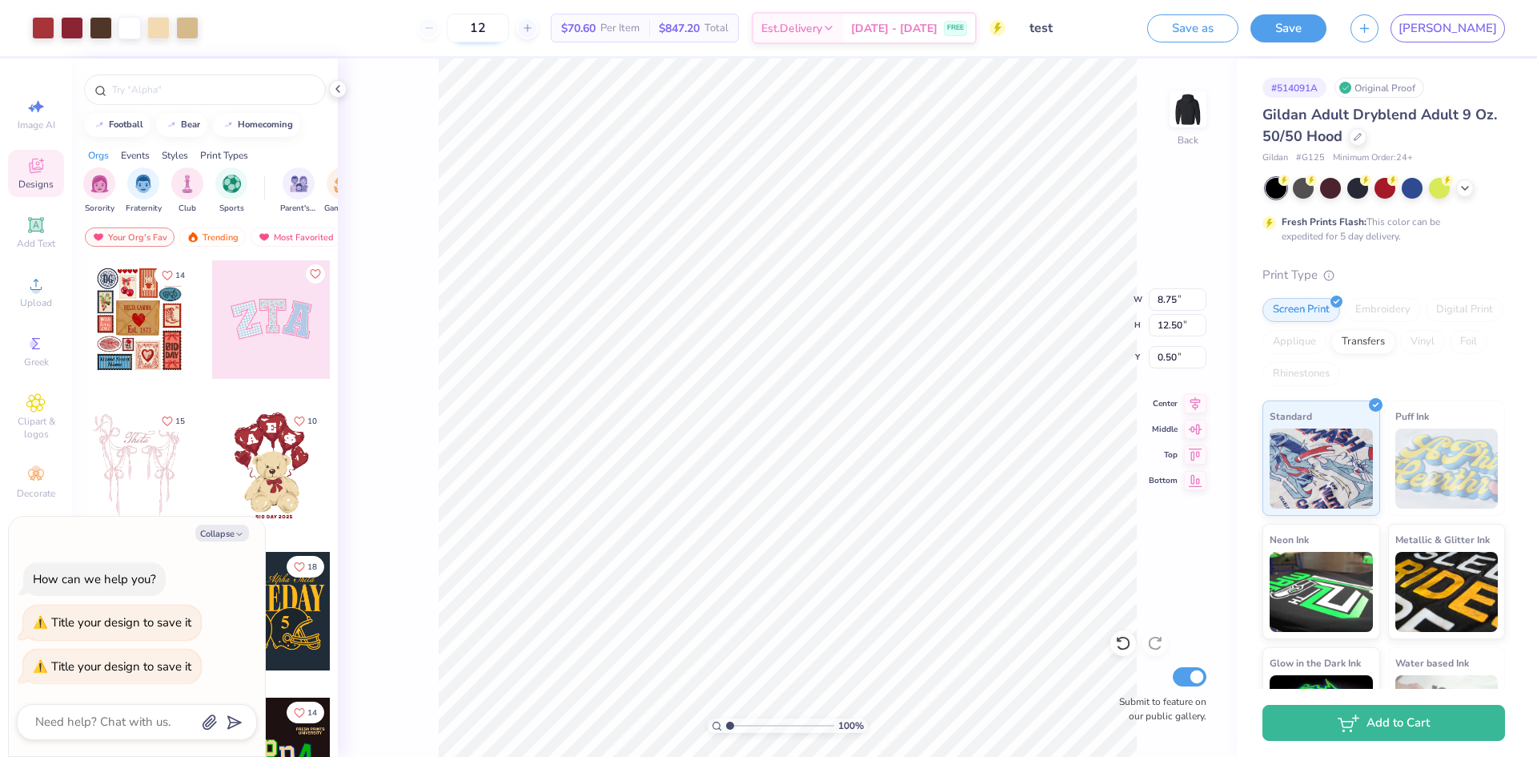
click at [509, 27] on input "12" at bounding box center [478, 28] width 62 height 29
type input "1"
type textarea "x"
click at [638, 76] on body "Art colors 12 N/A Per Item N/A Total Est. Delivery N/A FREE Design Title test S…" at bounding box center [768, 378] width 1537 height 757
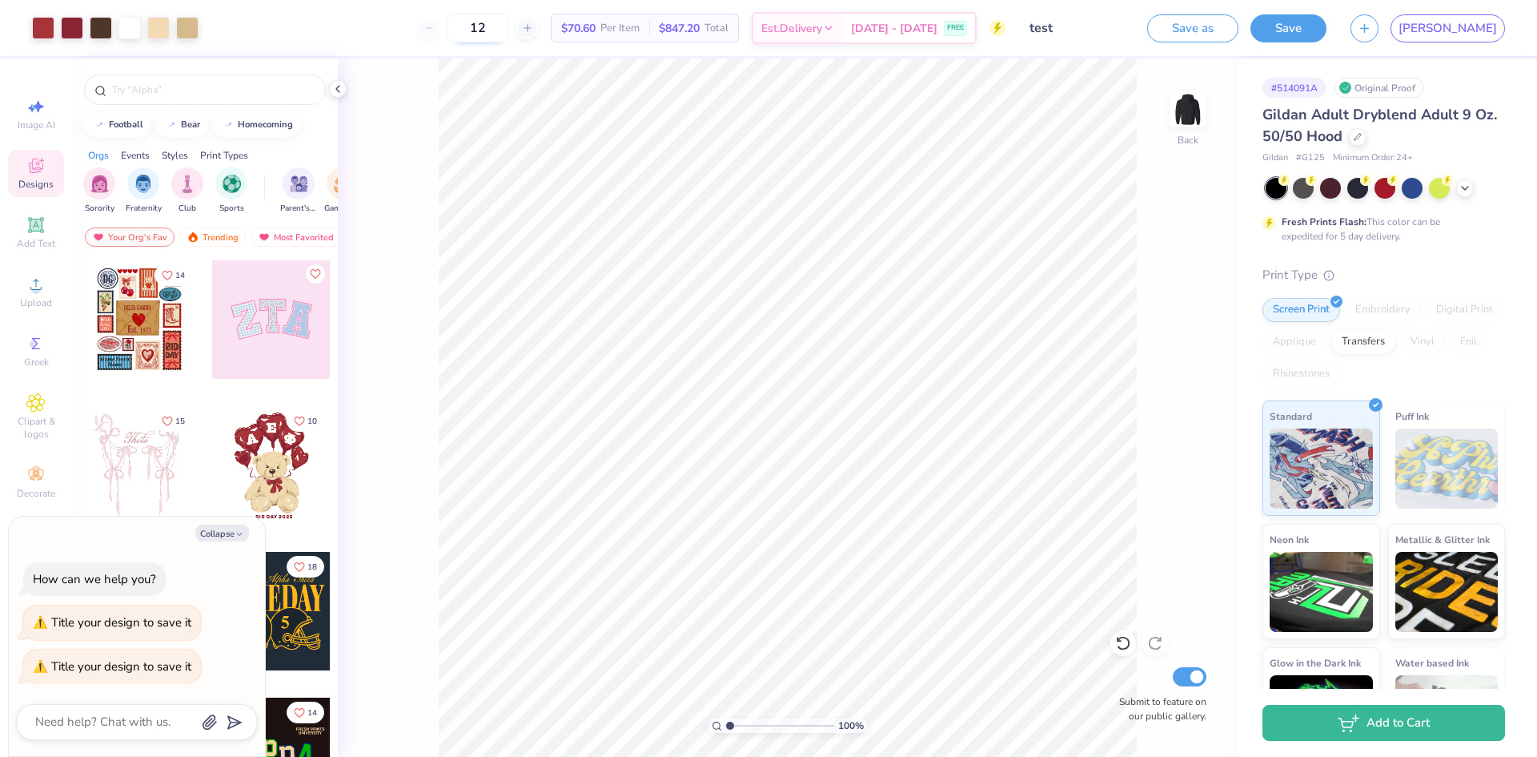
click at [509, 27] on input "12" at bounding box center [478, 28] width 62 height 29
type input "1"
type input "12"
click at [509, 22] on input "12" at bounding box center [478, 28] width 62 height 29
